Goal: Task Accomplishment & Management: Use online tool/utility

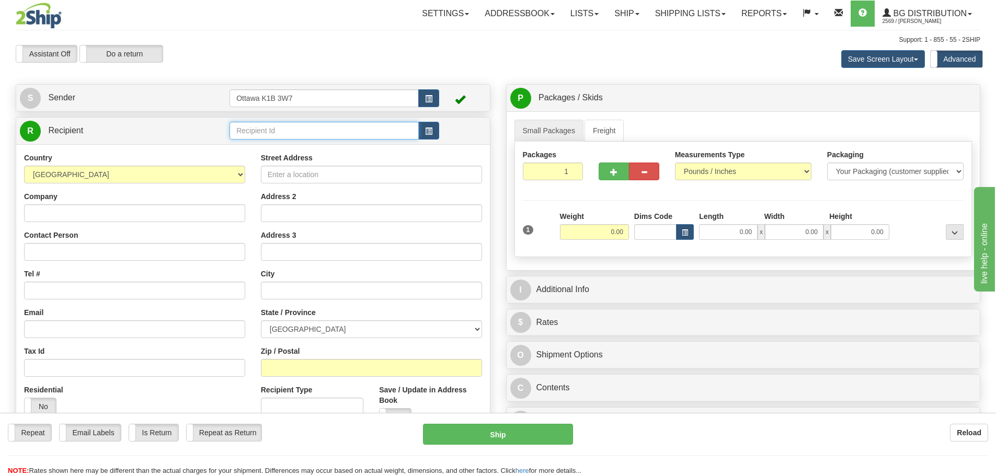
click at [361, 133] on input "text" at bounding box center [323, 131] width 189 height 18
type input "8"
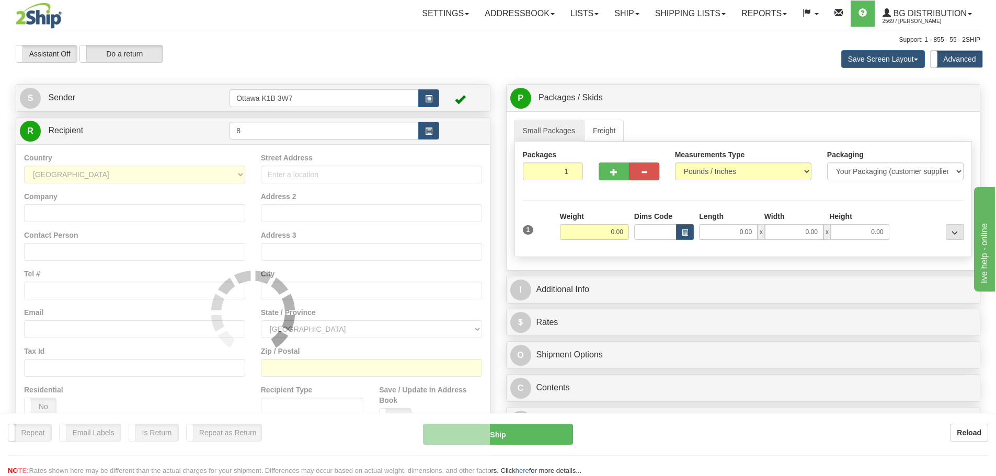
click at [413, 38] on div "Support: 1 - 855 - 55 - 2SHIP" at bounding box center [498, 40] width 964 height 9
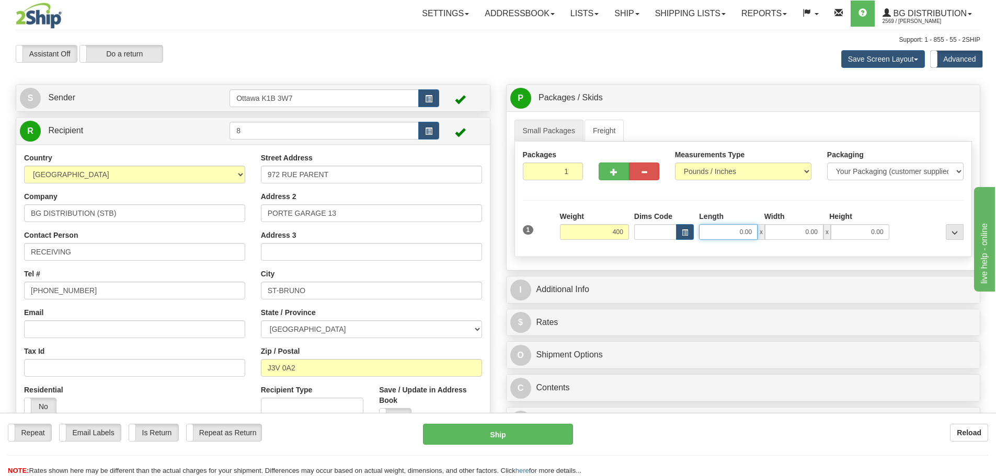
type input "400.00"
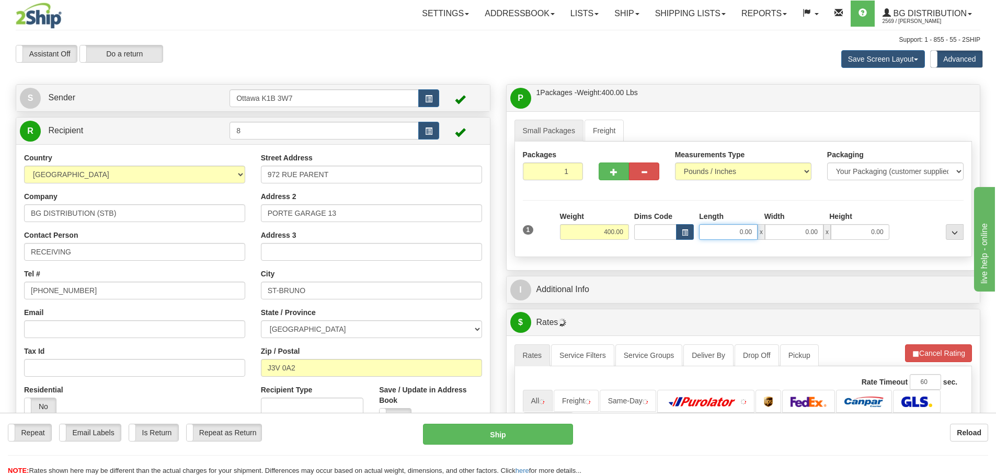
click at [713, 236] on input "0.00" at bounding box center [728, 232] width 59 height 16
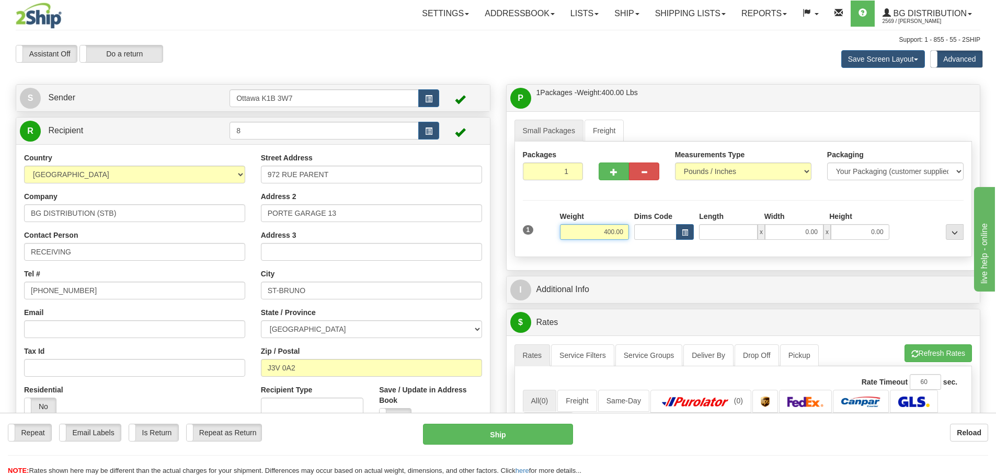
type input "0.00"
drag, startPoint x: 596, startPoint y: 233, endPoint x: 821, endPoint y: 279, distance: 229.3
click at [702, 258] on div "Small Packages Freight Packages 1 1 Measurements Type" at bounding box center [743, 190] width 474 height 159
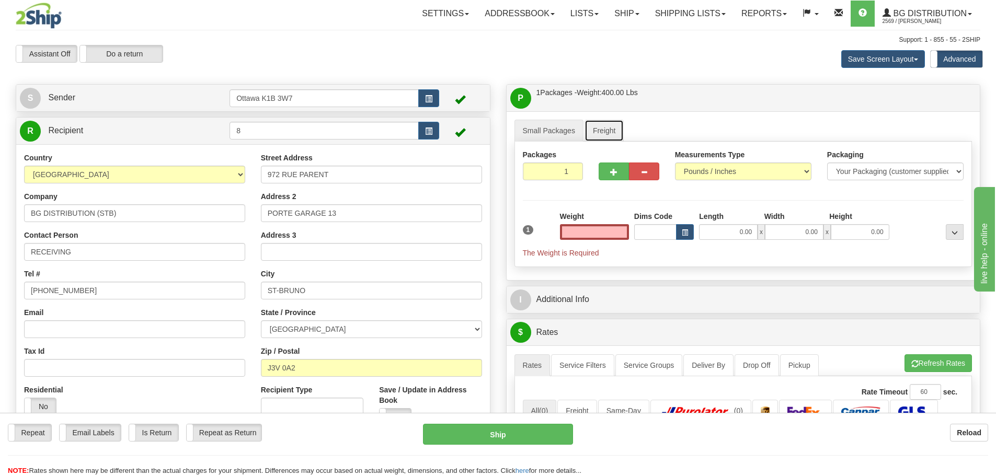
type input "0.00"
click at [596, 124] on link "Freight" at bounding box center [604, 131] width 40 height 22
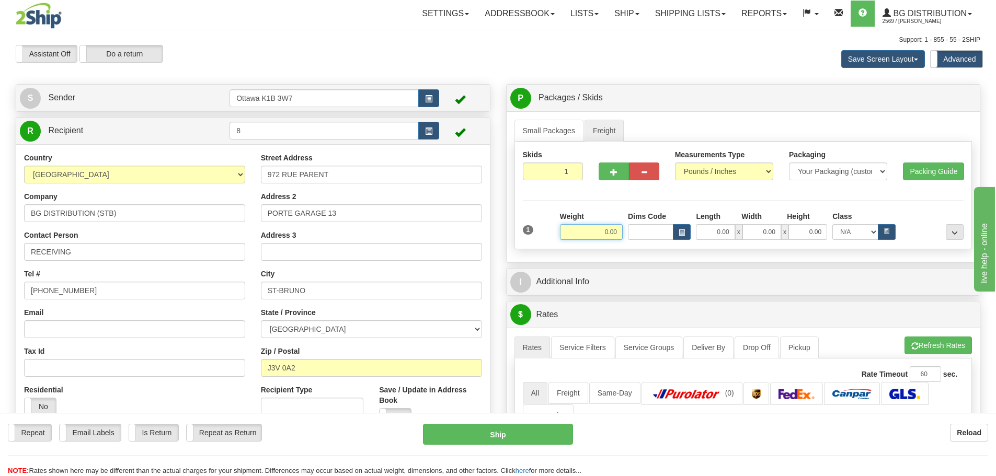
click at [599, 231] on input "0.00" at bounding box center [591, 232] width 63 height 16
paste input "400.00"
type input "400.00"
drag, startPoint x: 554, startPoint y: 144, endPoint x: 551, endPoint y: 139, distance: 5.6
click at [554, 143] on div "Skids 1 1" at bounding box center [743, 196] width 458 height 108
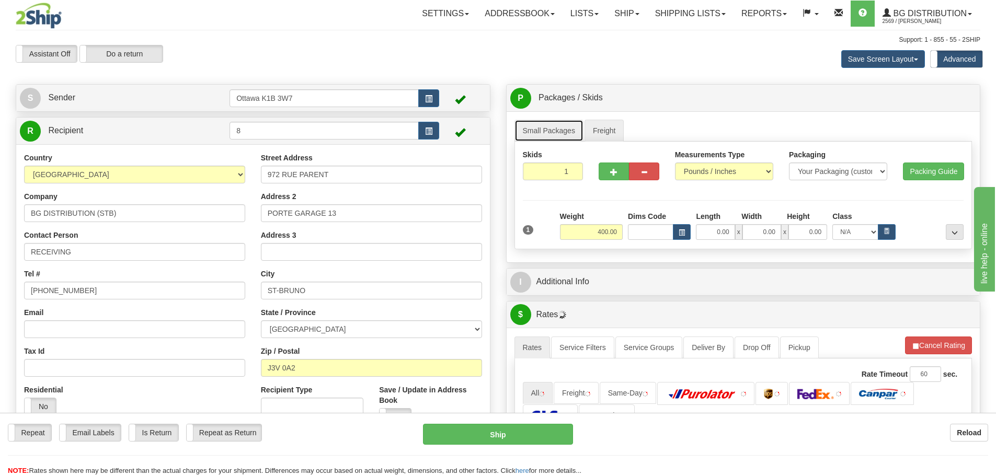
click at [551, 139] on link "Small Packages" at bounding box center [548, 131] width 69 height 22
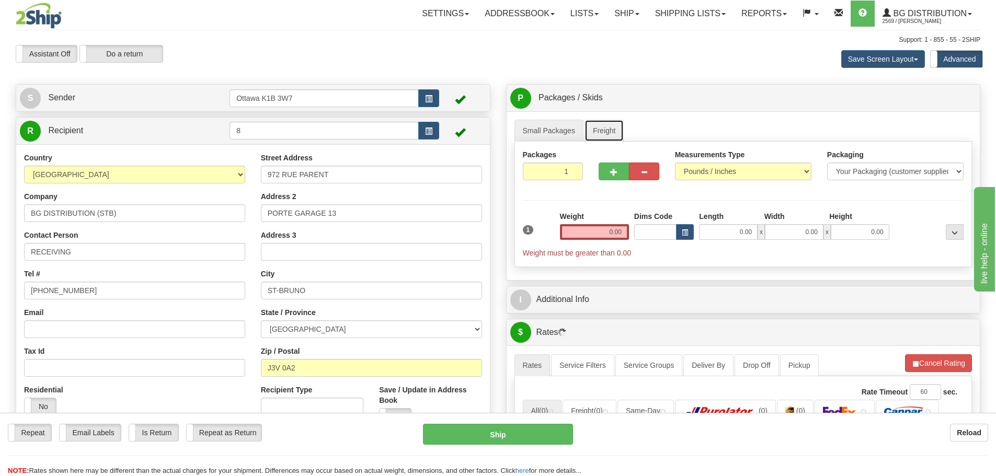
click at [598, 130] on link "Freight" at bounding box center [604, 131] width 40 height 22
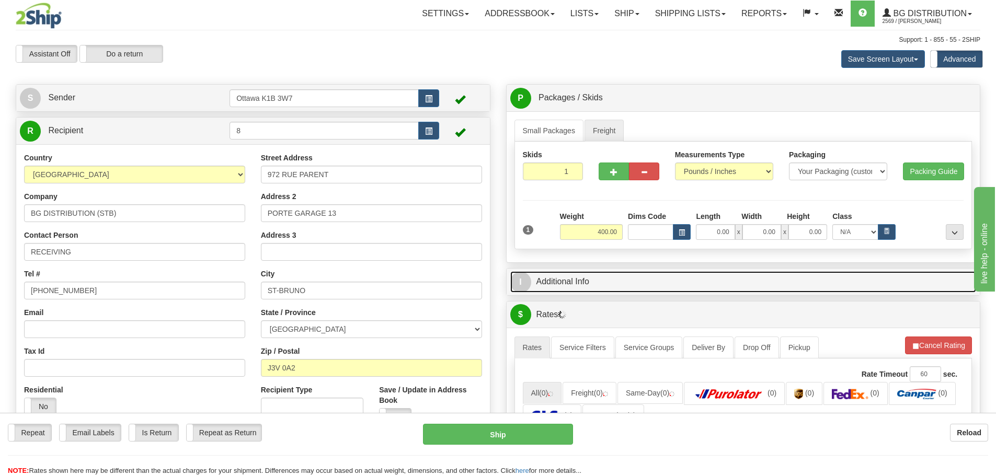
click at [617, 272] on link "I Additional Info" at bounding box center [743, 281] width 466 height 21
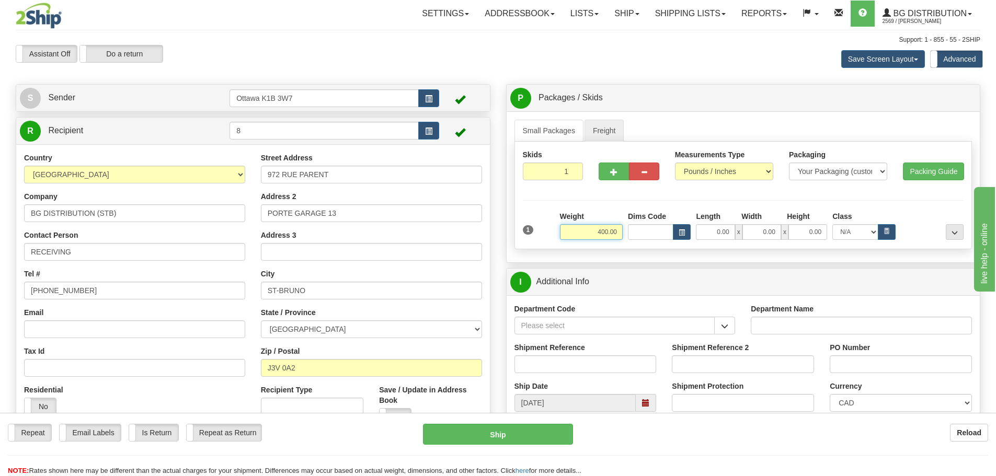
drag, startPoint x: 582, startPoint y: 236, endPoint x: 654, endPoint y: 256, distance: 74.8
click at [646, 253] on div "Small Packages Freight Packages 1 1 Measurements Type" at bounding box center [743, 186] width 474 height 151
click at [594, 134] on link "Freight" at bounding box center [604, 131] width 40 height 22
click at [556, 133] on link "Small Packages" at bounding box center [548, 131] width 69 height 22
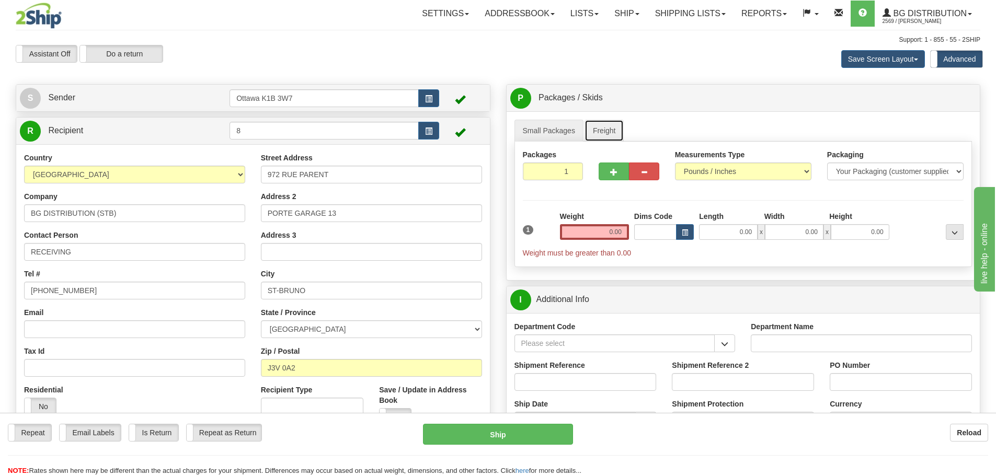
click at [604, 131] on link "Freight" at bounding box center [604, 131] width 40 height 22
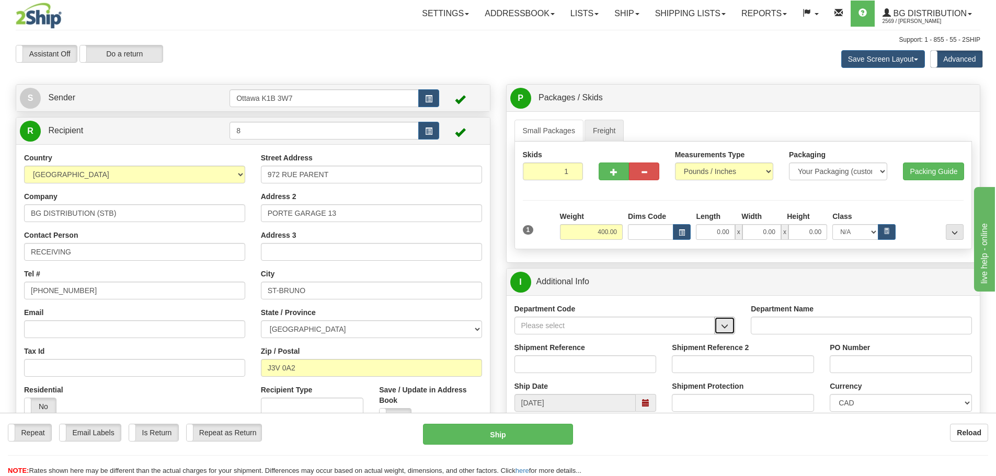
click at [733, 328] on button "button" at bounding box center [724, 326] width 21 height 18
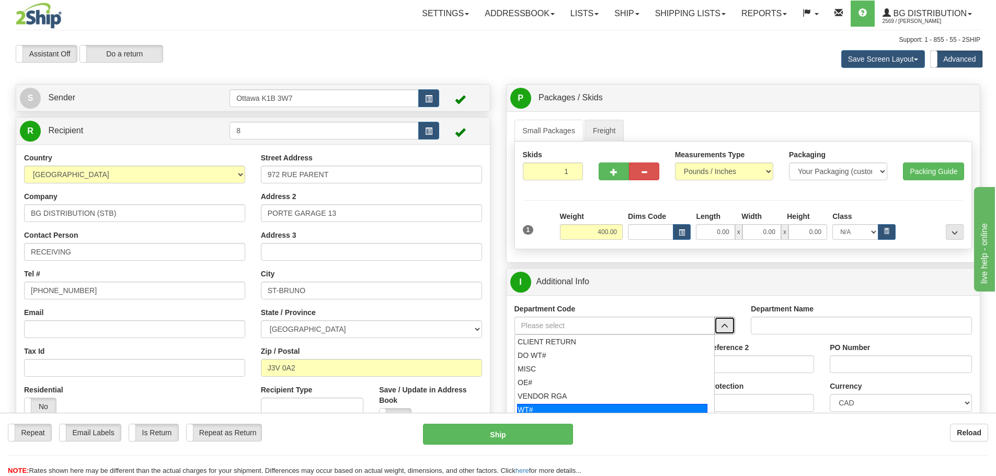
click at [560, 406] on div "WT#" at bounding box center [612, 409] width 190 height 11
type input "WT#"
type input "WAREHOUSE TRANSFERS"
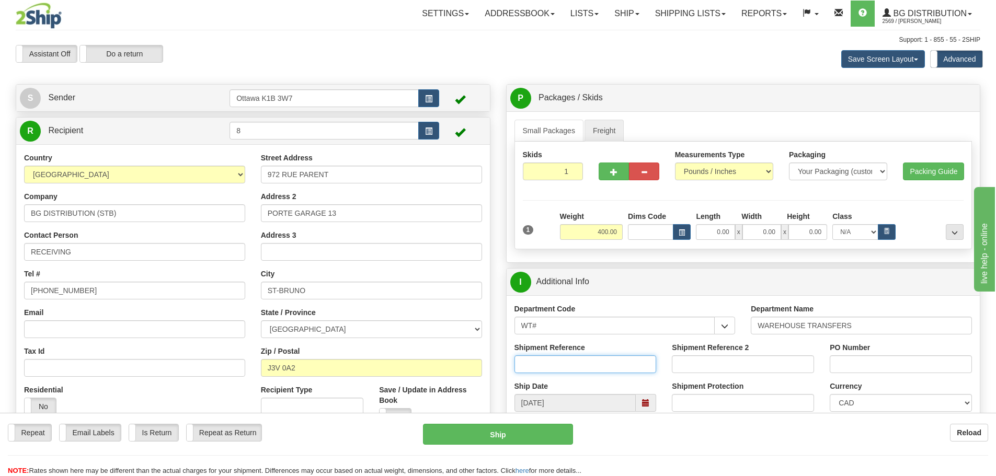
click at [572, 363] on input "Shipment Reference" at bounding box center [585, 364] width 142 height 18
type input "167448-00"
click at [699, 367] on input "Shipment Reference 2" at bounding box center [743, 364] width 142 height 18
type input "167574-00"
click at [865, 368] on input "PO Number" at bounding box center [901, 364] width 142 height 18
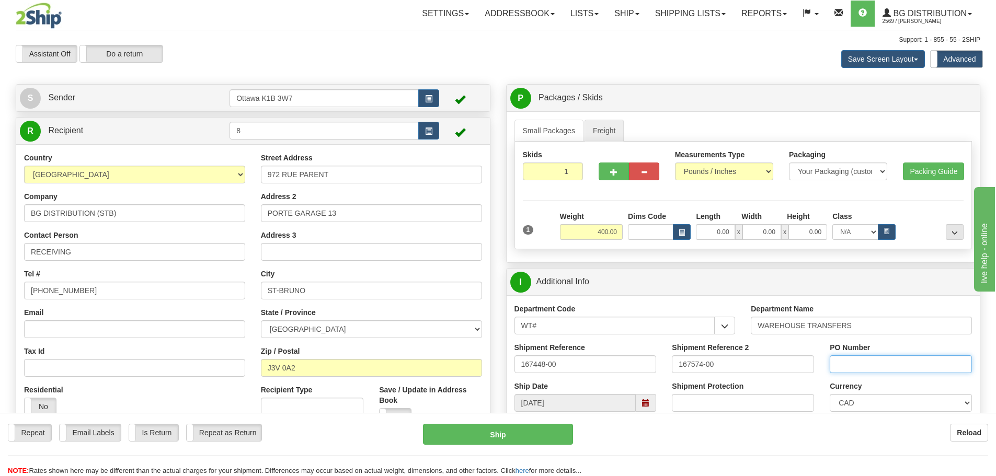
type input "N/A"
click at [718, 234] on input "0.00" at bounding box center [715, 232] width 39 height 16
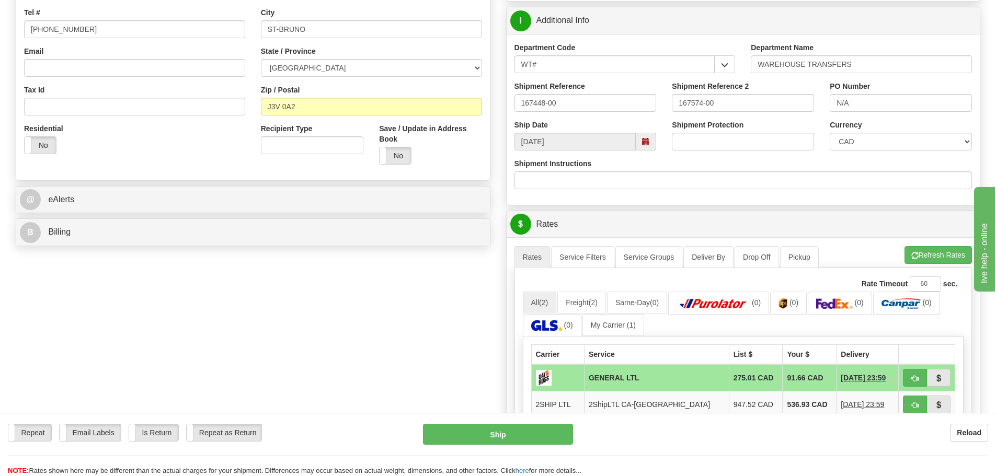
scroll to position [314, 0]
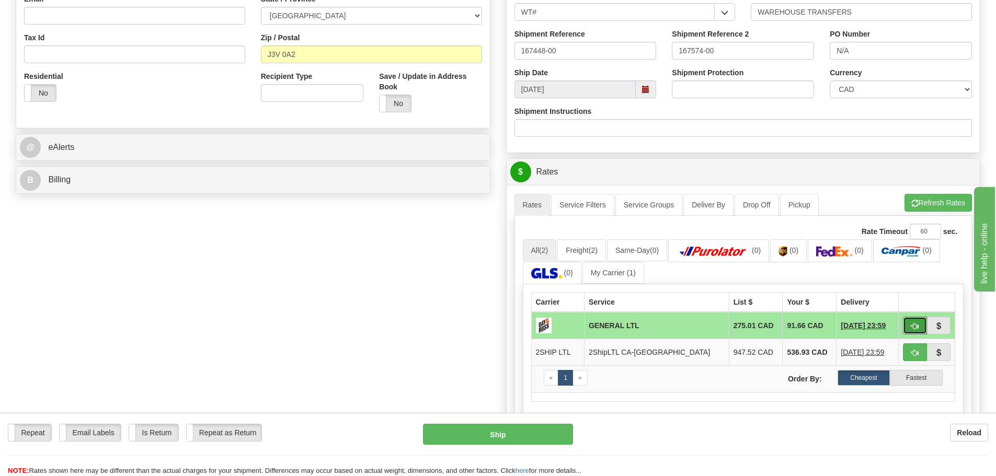
type input "0.00"
click at [912, 325] on span "button" at bounding box center [914, 326] width 7 height 7
type input "GL"
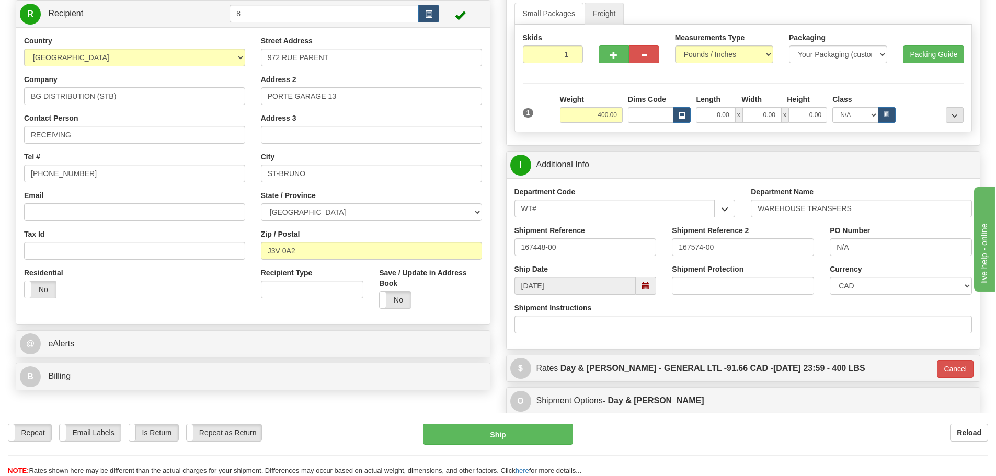
scroll to position [105, 0]
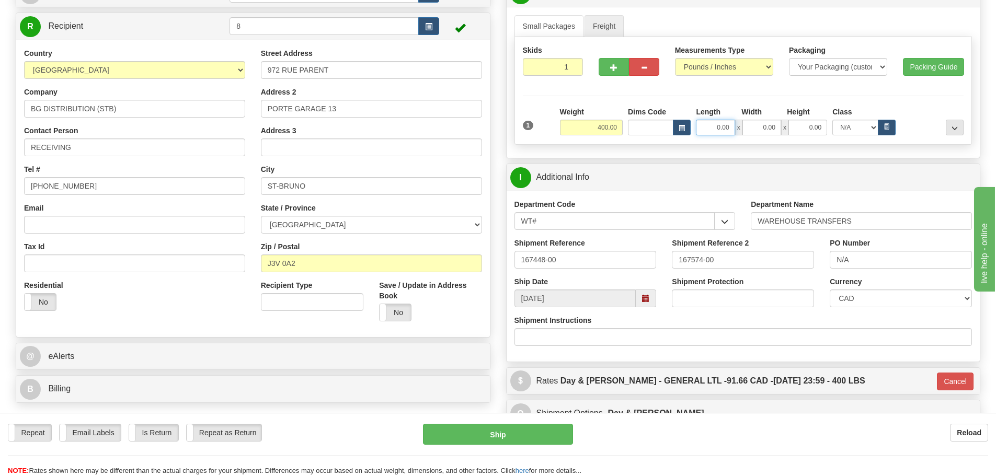
click at [722, 129] on input "0.00" at bounding box center [715, 128] width 39 height 16
type input "38.00"
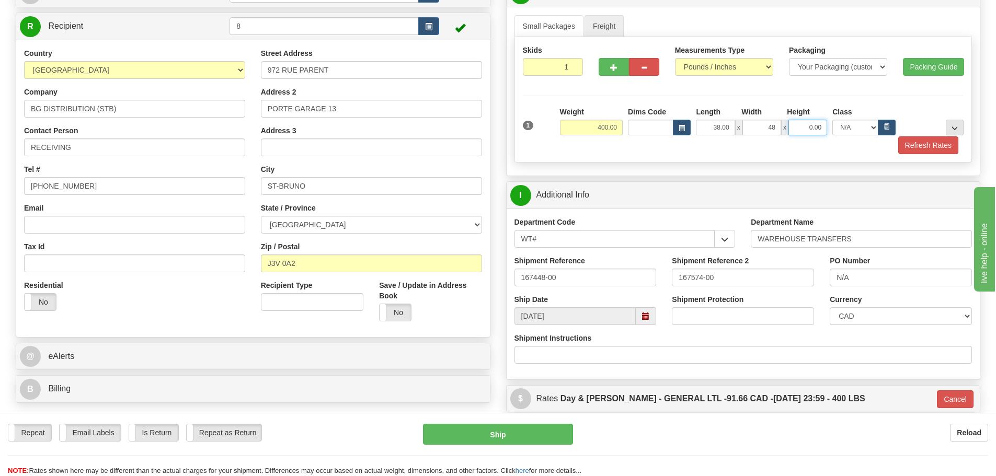
type input "48.00"
type input "39.00"
click at [933, 140] on button "Refresh Rates" at bounding box center [928, 145] width 60 height 18
type input "GL"
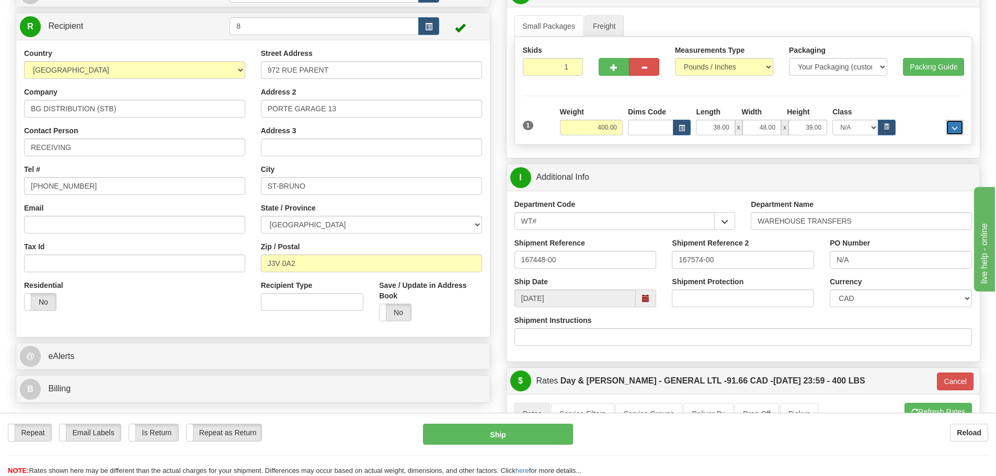
click at [954, 123] on button "..." at bounding box center [955, 128] width 18 height 16
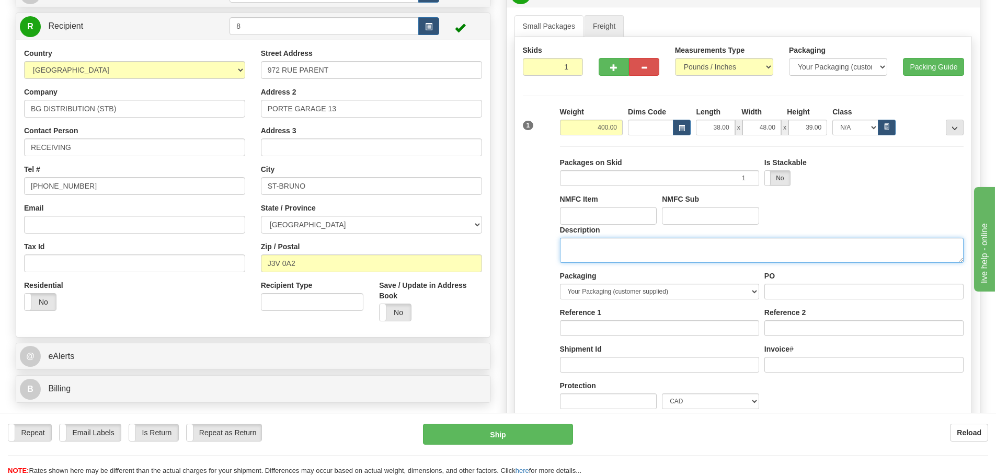
click at [725, 249] on textarea "Description" at bounding box center [762, 250] width 404 height 25
type textarea "DOOR HARDWARE"
click at [957, 130] on span "..." at bounding box center [954, 128] width 6 height 6
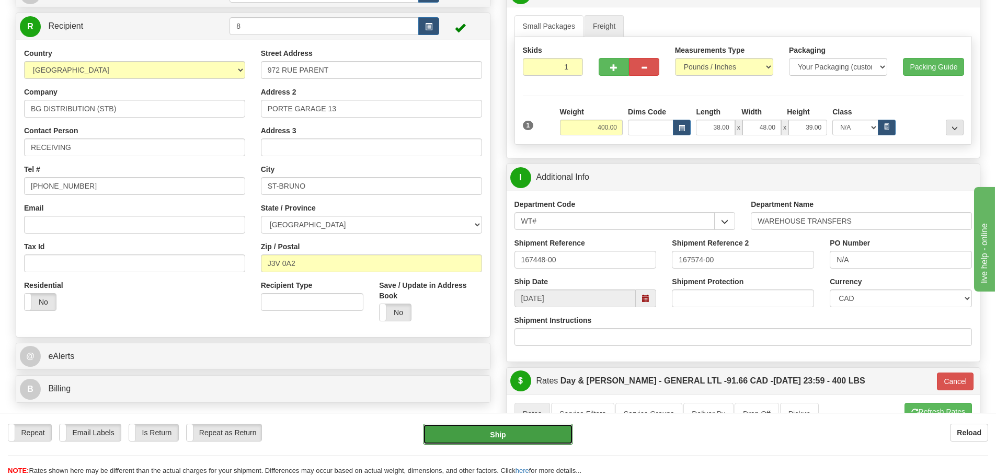
click at [562, 427] on button "Ship" at bounding box center [498, 434] width 150 height 21
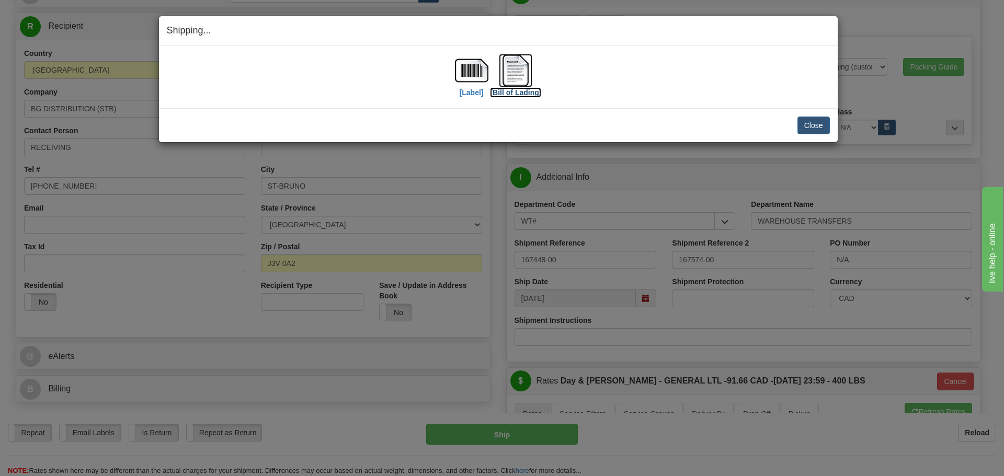
click at [506, 93] on label "[Bill of Lading]" at bounding box center [515, 92] width 51 height 10
click at [460, 91] on label "[Label]" at bounding box center [471, 92] width 24 height 10
click at [815, 126] on button "Close" at bounding box center [813, 126] width 32 height 18
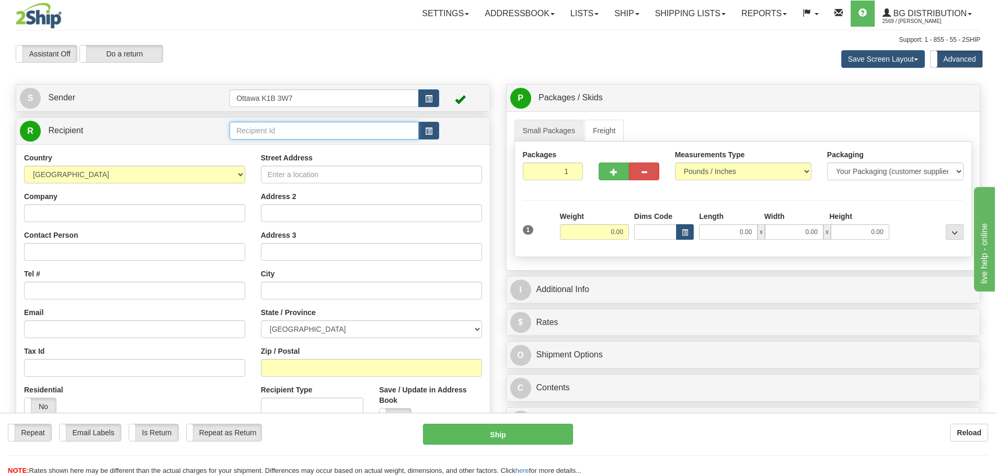
click at [316, 132] on input "text" at bounding box center [323, 131] width 189 height 18
type input "910802"
click at [359, 66] on div "Assistant On Assistant Off Do a return Do a return Previous Next Save Screen La…" at bounding box center [498, 59] width 980 height 28
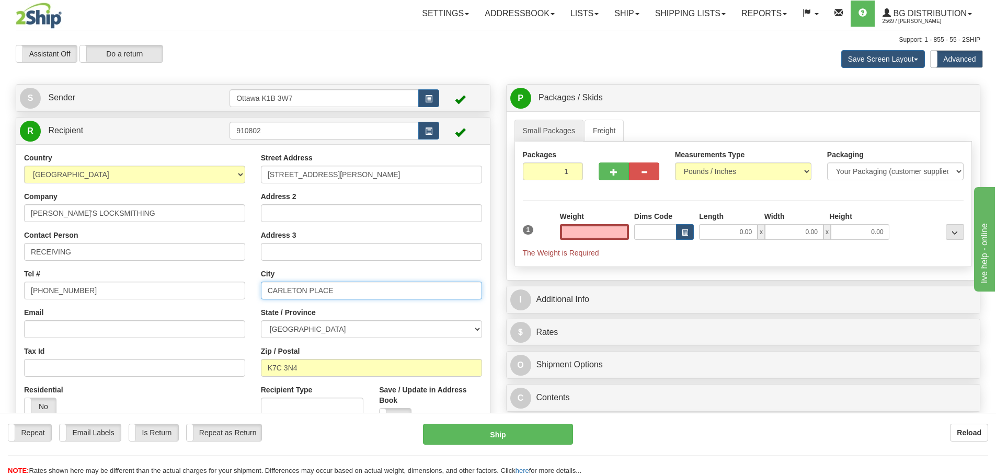
type input "0.00"
drag, startPoint x: 344, startPoint y: 292, endPoint x: 229, endPoint y: 298, distance: 114.6
click at [233, 304] on div "Country AFGHANISTAN ALAND ISLANDS ALBANIA ALGERIA AMERICAN SAMOA ANDORRA ANGOLA…" at bounding box center [253, 293] width 474 height 281
click at [586, 236] on input "0.00" at bounding box center [594, 232] width 69 height 16
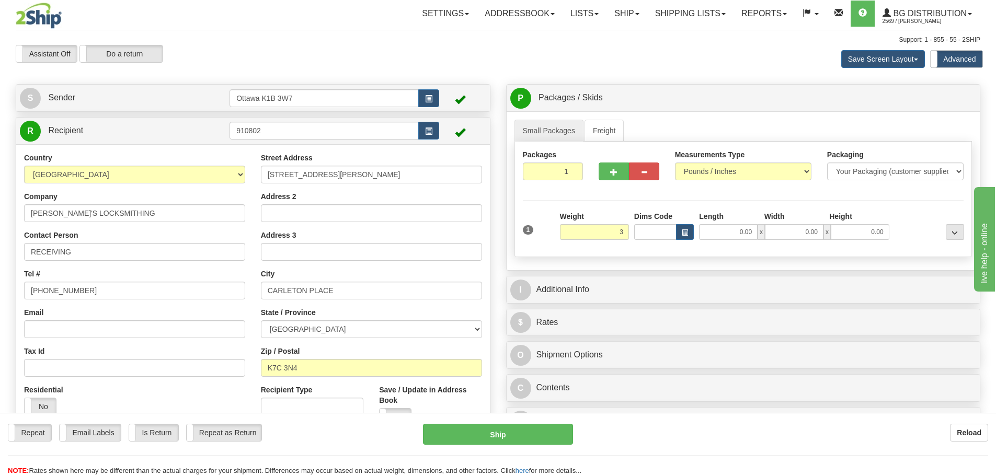
type input "3.00"
click at [759, 304] on div "P Packages / Skids 1 Packages - Weight: 0.00 Lbs 1 Skids - Weight: NaN Lbs Ship…" at bounding box center [743, 262] width 490 height 356
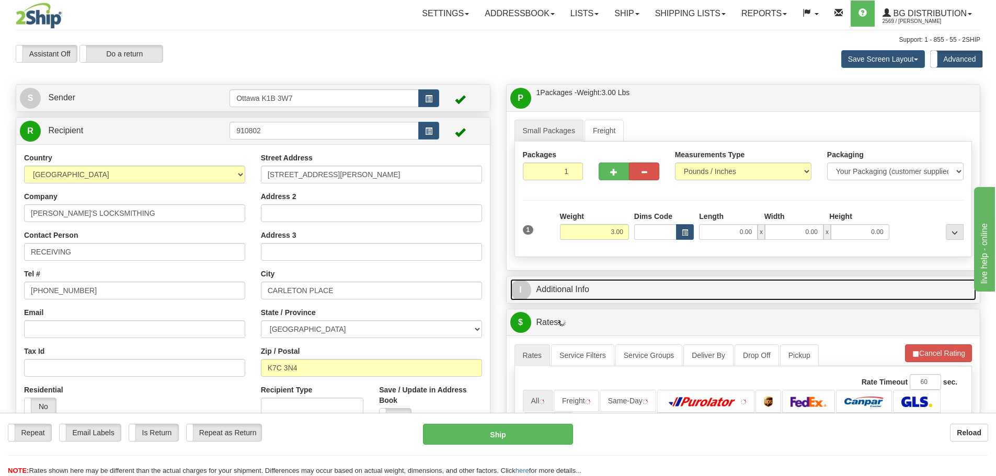
click at [753, 294] on link "I Additional Info" at bounding box center [743, 289] width 466 height 21
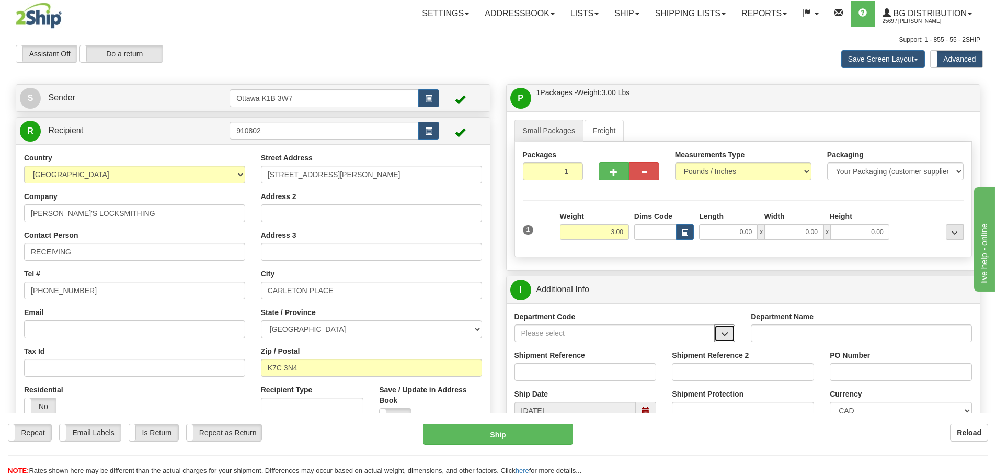
click at [730, 338] on button "button" at bounding box center [724, 334] width 21 height 18
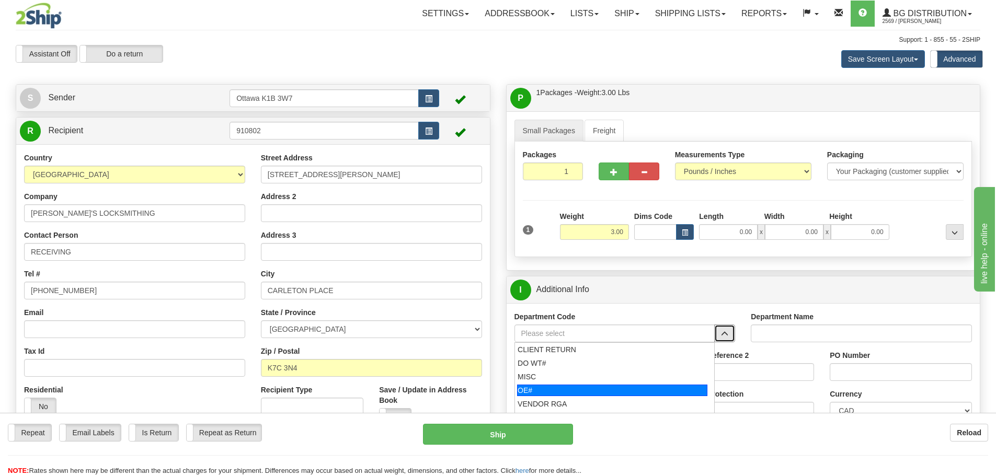
click at [610, 392] on div "OE#" at bounding box center [612, 390] width 190 height 11
type input "OE#"
type input "ORDERS"
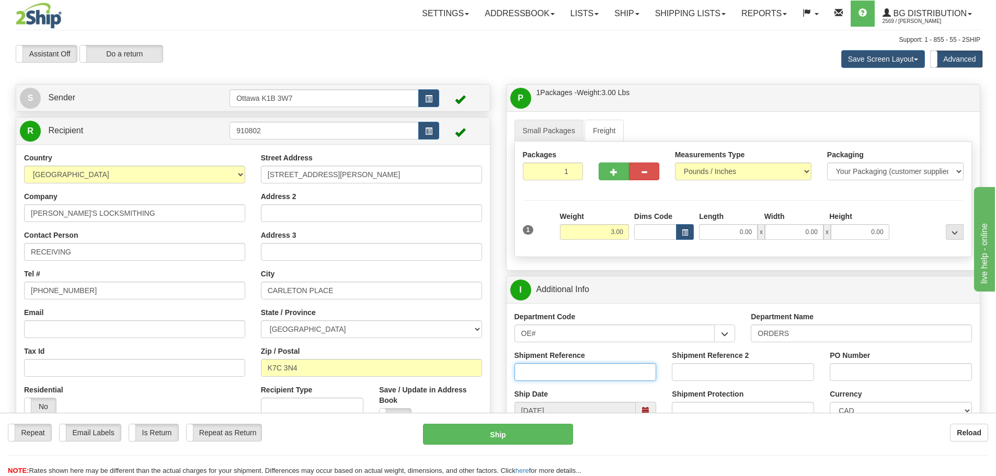
click at [589, 375] on input "Shipment Reference" at bounding box center [585, 372] width 142 height 18
type input "10205261-00"
click at [855, 364] on input "PO Number" at bounding box center [901, 372] width 142 height 18
type input "N/A"
click at [709, 239] on input "0.00" at bounding box center [728, 232] width 59 height 16
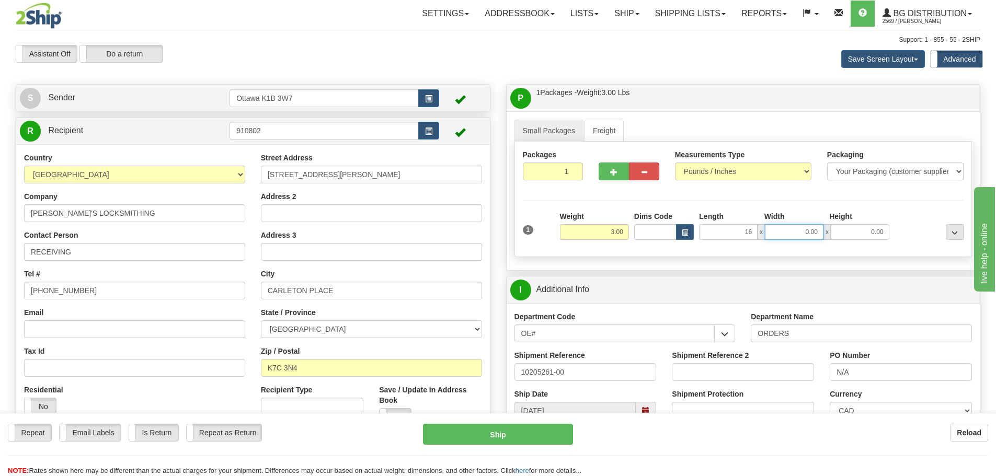
type input "16.00"
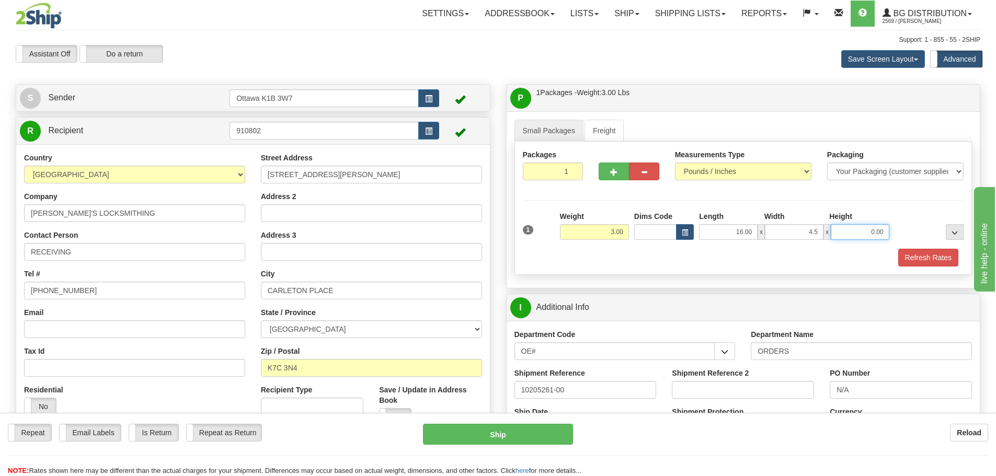
type input "4.50"
type input "4.00"
click at [918, 267] on div "Packages 1 1 Measurements Type" at bounding box center [743, 208] width 458 height 133
click at [919, 263] on button "Refresh Rates" at bounding box center [928, 258] width 60 height 18
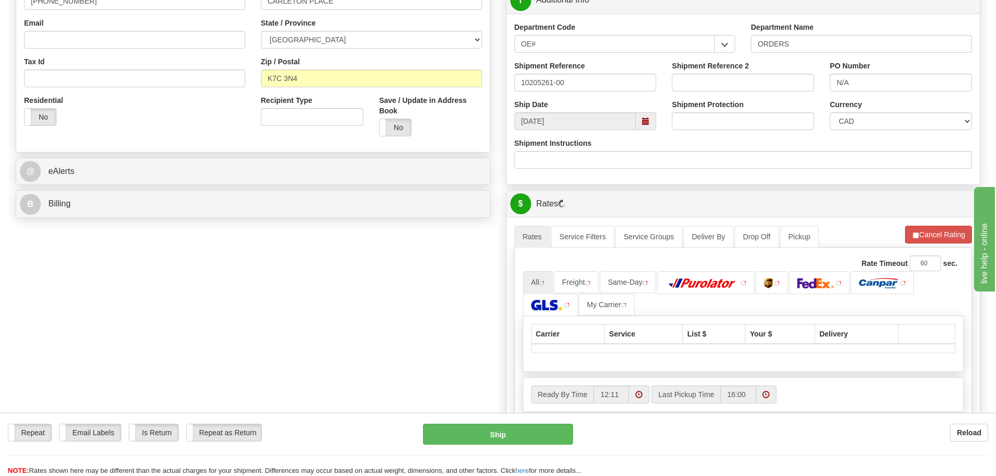
scroll to position [314, 0]
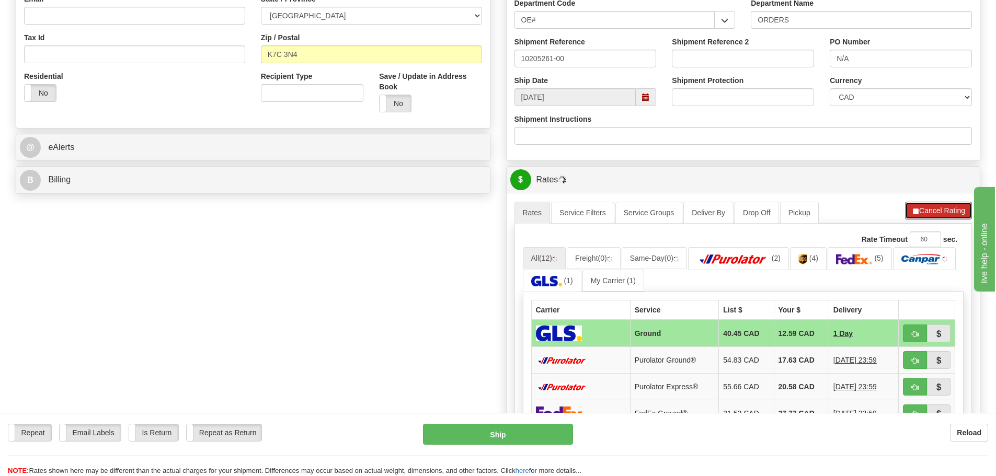
click at [935, 206] on button "Cancel Rating" at bounding box center [938, 211] width 67 height 18
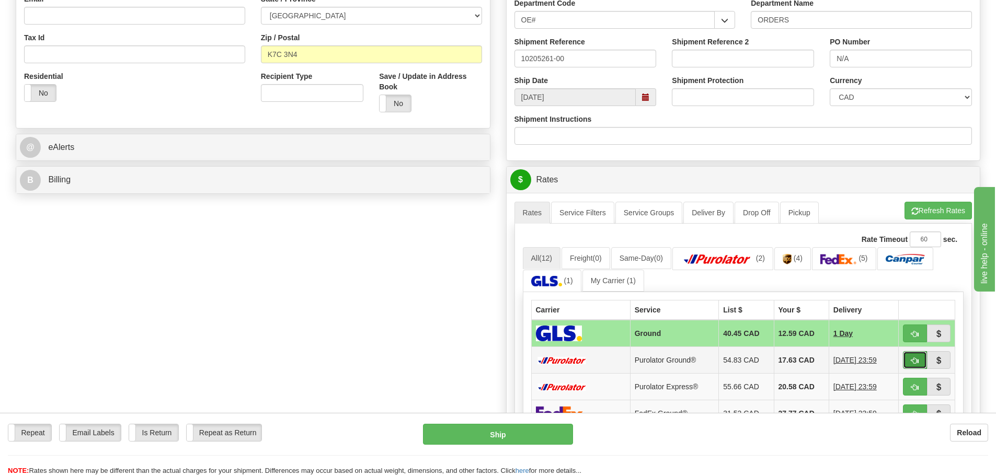
click at [916, 367] on button "button" at bounding box center [915, 360] width 24 height 18
type input "260"
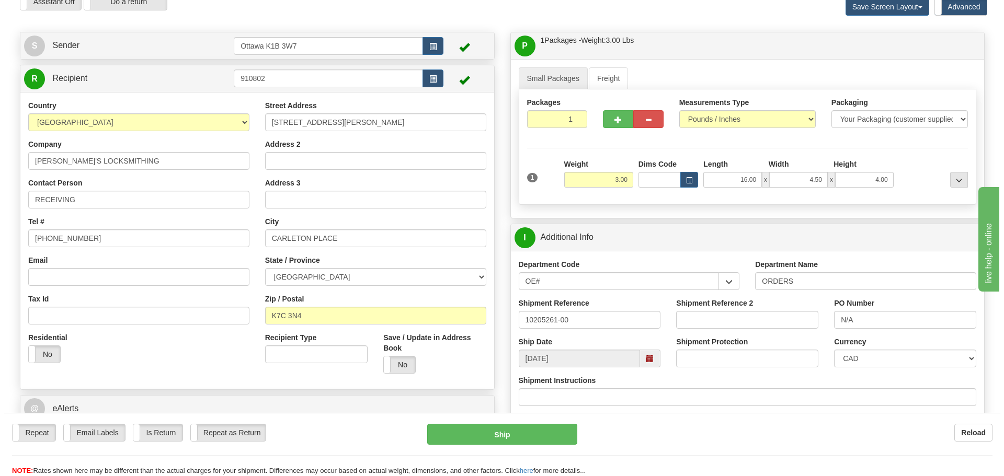
scroll to position [105, 0]
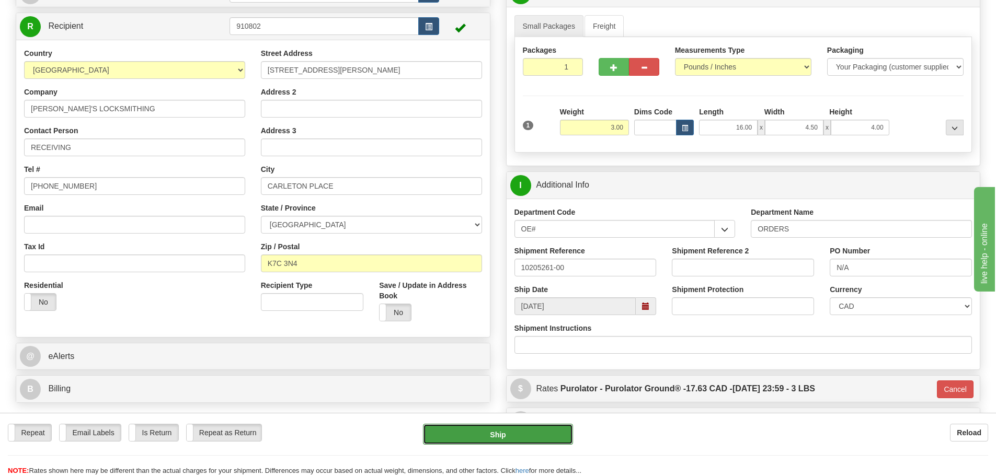
click at [525, 430] on button "Ship" at bounding box center [498, 434] width 150 height 21
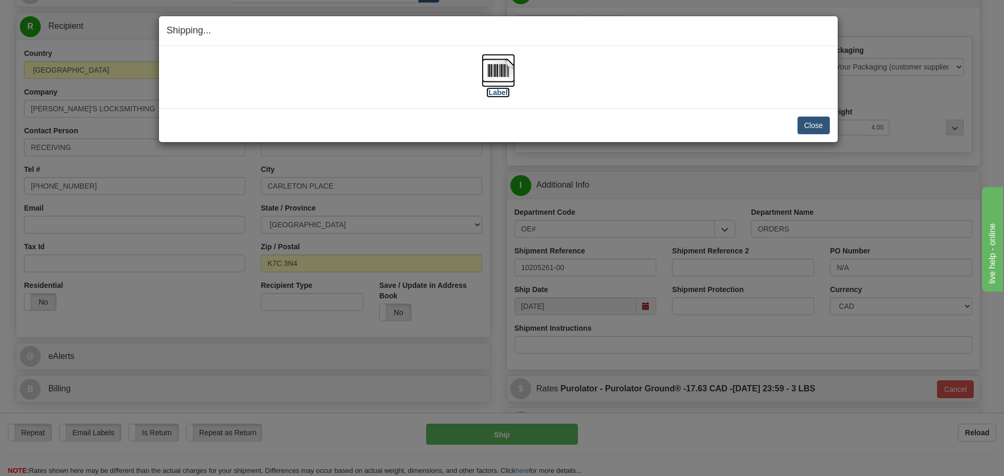
click at [501, 96] on label "[Label]" at bounding box center [498, 92] width 24 height 10
click at [806, 123] on button "Close" at bounding box center [813, 126] width 32 height 18
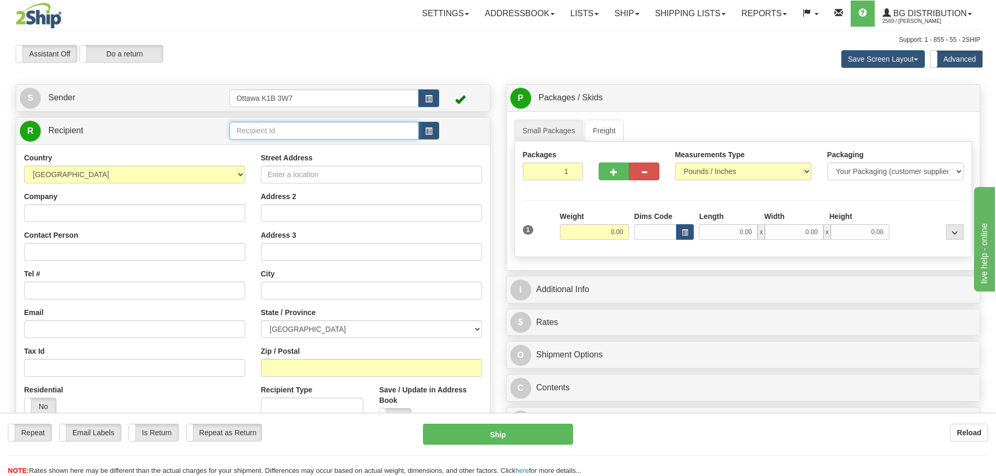
click at [266, 125] on input "text" at bounding box center [323, 131] width 189 height 18
type input "6"
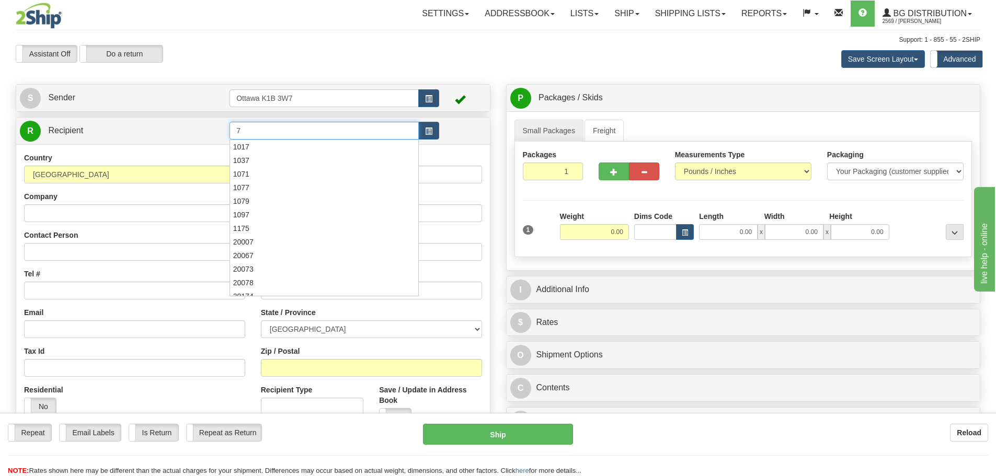
type input "7"
click at [312, 70] on div "Assistant On Assistant Off Do a return Do a return Previous Next Save Screen La…" at bounding box center [498, 59] width 980 height 28
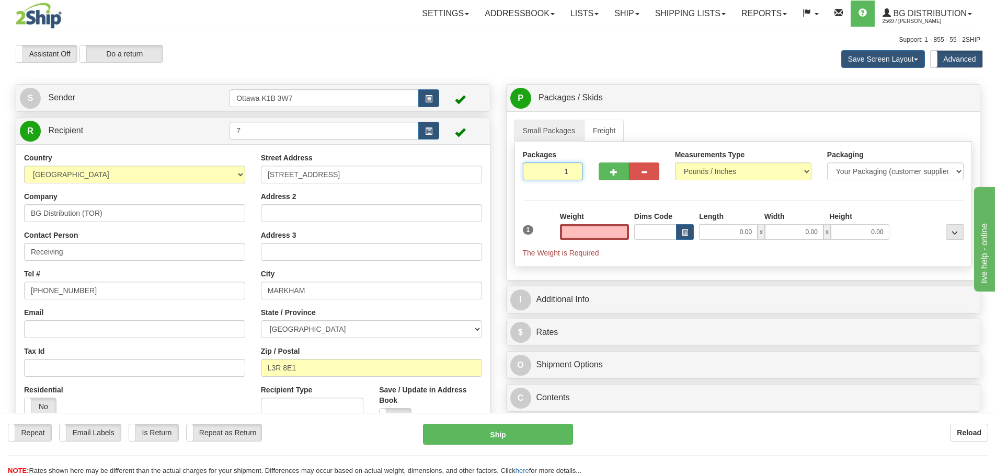
type input "0.00"
drag, startPoint x: 573, startPoint y: 175, endPoint x: 606, endPoint y: 204, distance: 43.7
click at [574, 175] on input "1" at bounding box center [553, 172] width 61 height 18
